Goal: Download file/media

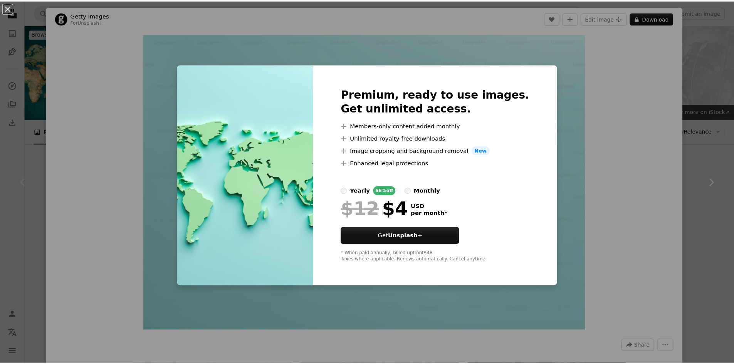
scroll to position [116, 0]
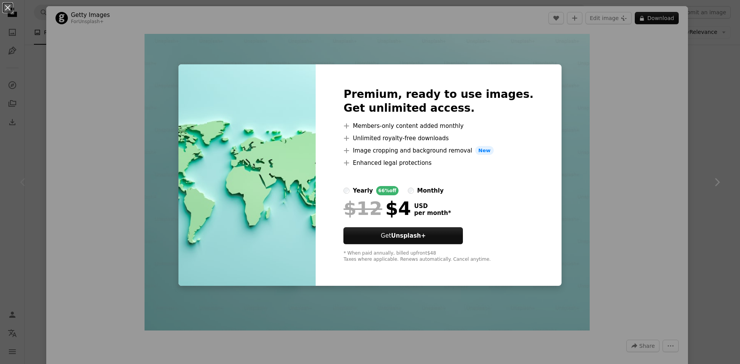
click at [653, 81] on div "An X shape Premium, ready to use images. Get unlimited access. A plus sign Memb…" at bounding box center [370, 182] width 740 height 364
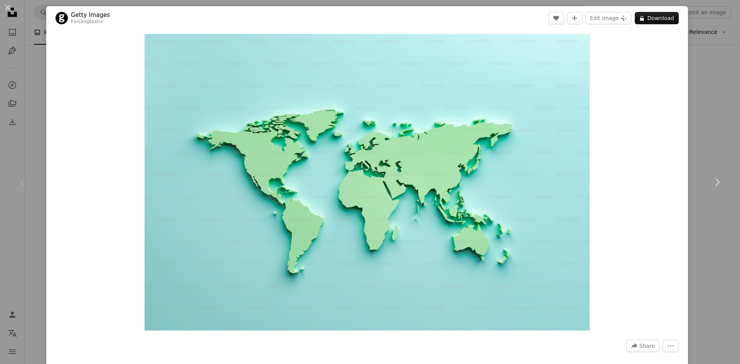
click at [717, 108] on div "An X shape Chevron left Chevron right Getty Images For Unsplash+ A heart A plus…" at bounding box center [370, 182] width 740 height 364
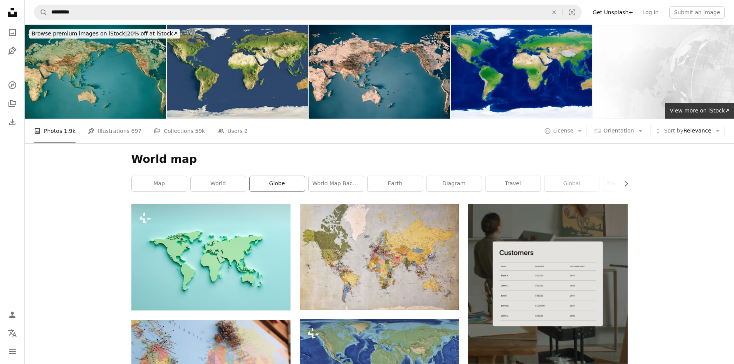
click at [274, 185] on link "globe" at bounding box center [277, 183] width 55 height 15
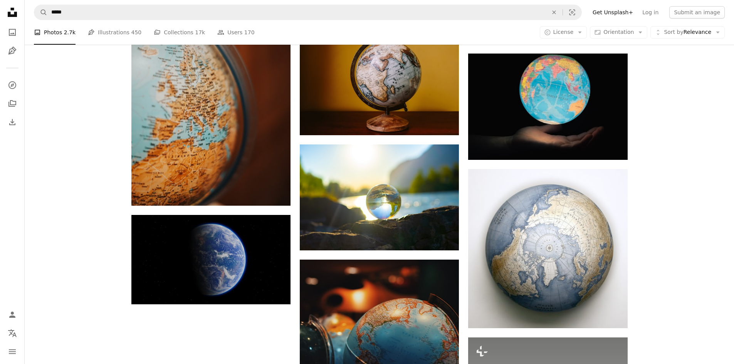
scroll to position [778, 0]
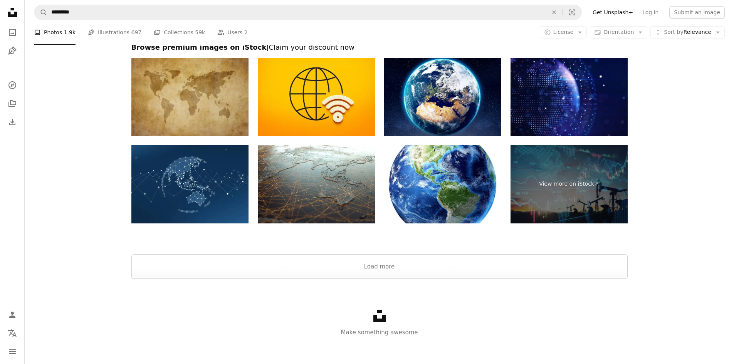
scroll to position [1199, 0]
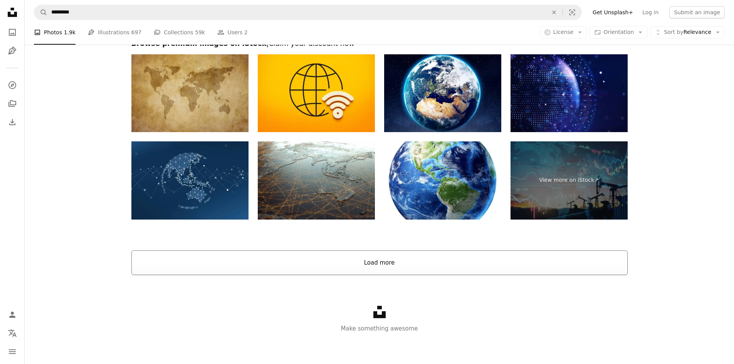
click at [391, 265] on button "Load more" at bounding box center [379, 262] width 496 height 25
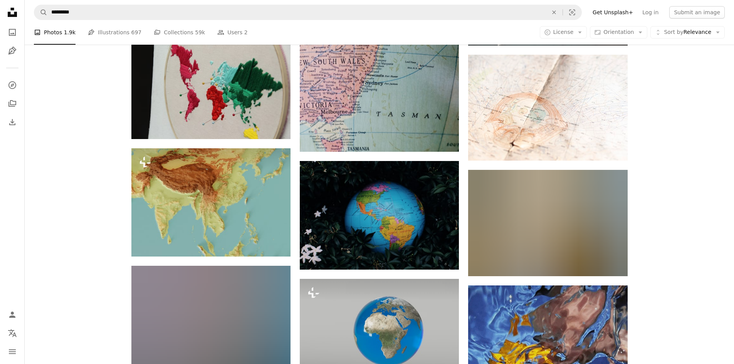
scroll to position [22191, 0]
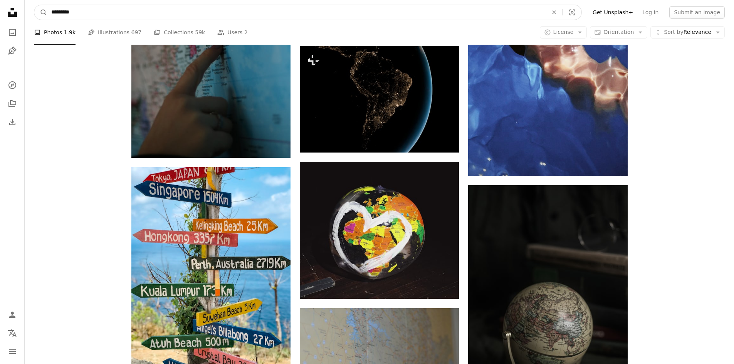
drag, startPoint x: 67, startPoint y: 10, endPoint x: 418, endPoint y: 0, distance: 350.3
click at [36, 12] on form "A magnifying glass ********* An X shape Visual search" at bounding box center [308, 12] width 548 height 15
type input "**********"
click button "A magnifying glass" at bounding box center [40, 12] width 13 height 15
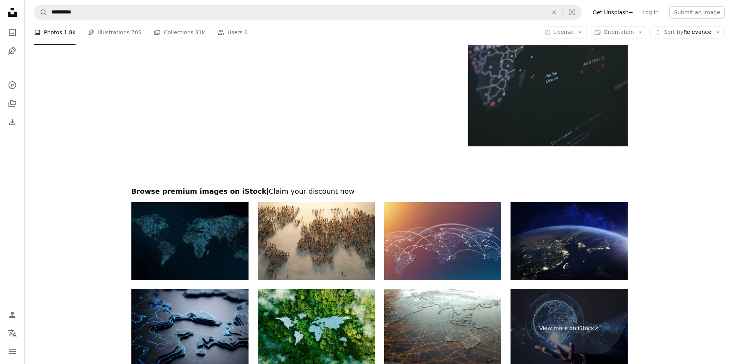
scroll to position [1380, 0]
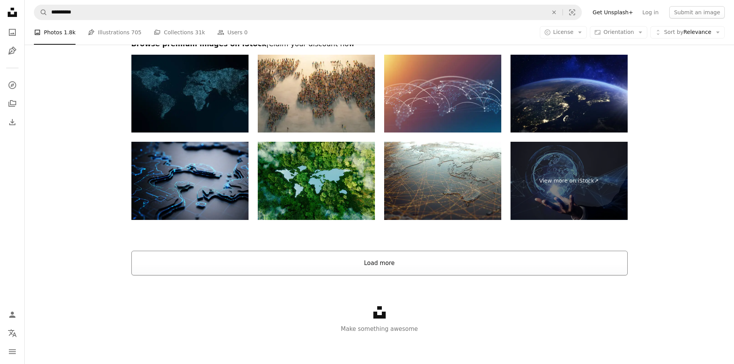
click at [419, 269] on button "Load more" at bounding box center [379, 263] width 496 height 25
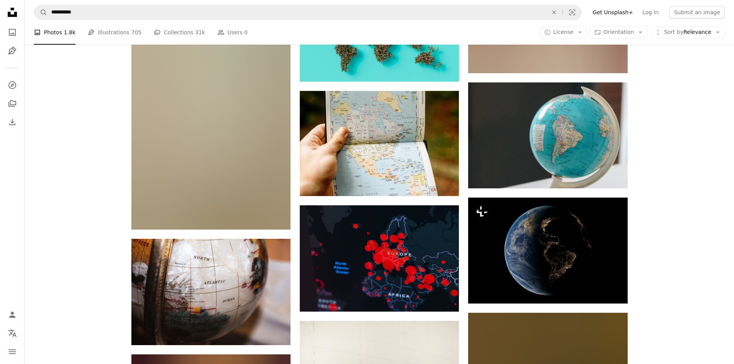
scroll to position [10105, 0]
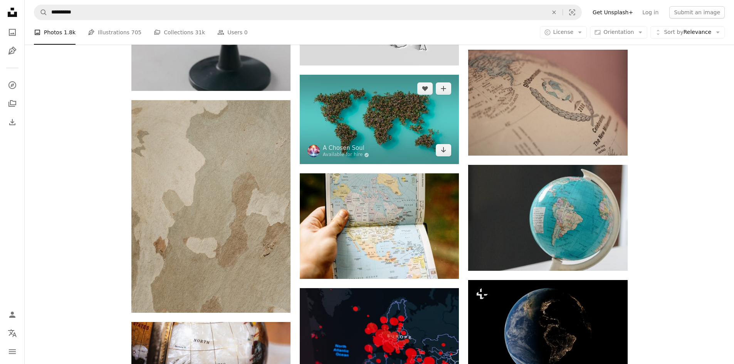
click at [385, 133] on img at bounding box center [379, 119] width 159 height 89
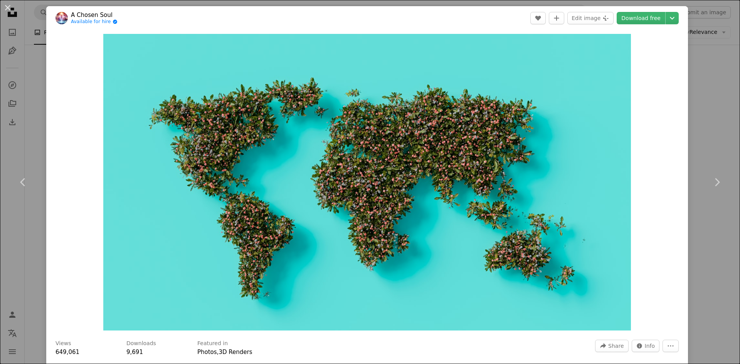
click at [43, 67] on div "An X shape Chevron left Chevron right A Chosen Soul Available for hire A checkm…" at bounding box center [370, 182] width 740 height 364
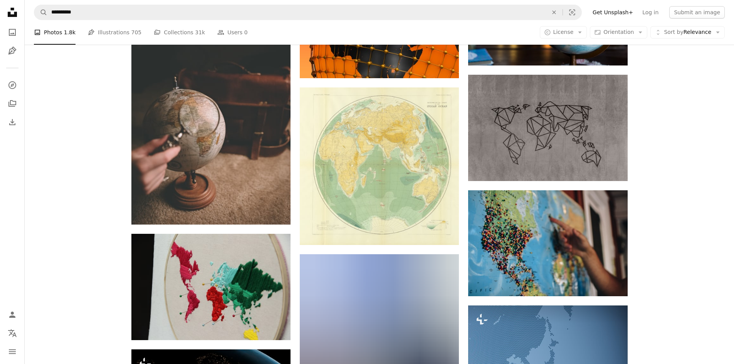
scroll to position [771, 0]
